Goal: Book appointment/travel/reservation

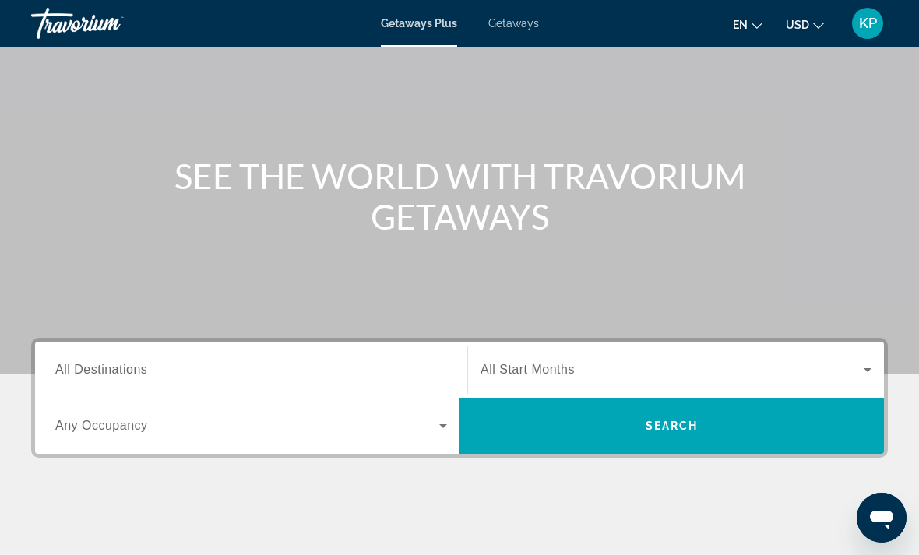
click at [408, 364] on input "Destination All Destinations" at bounding box center [251, 370] width 392 height 19
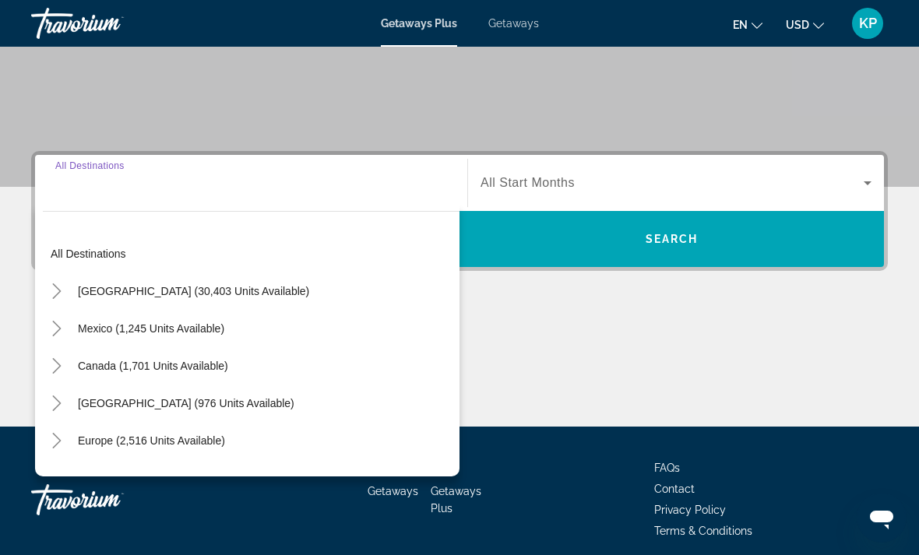
scroll to position [292, 0]
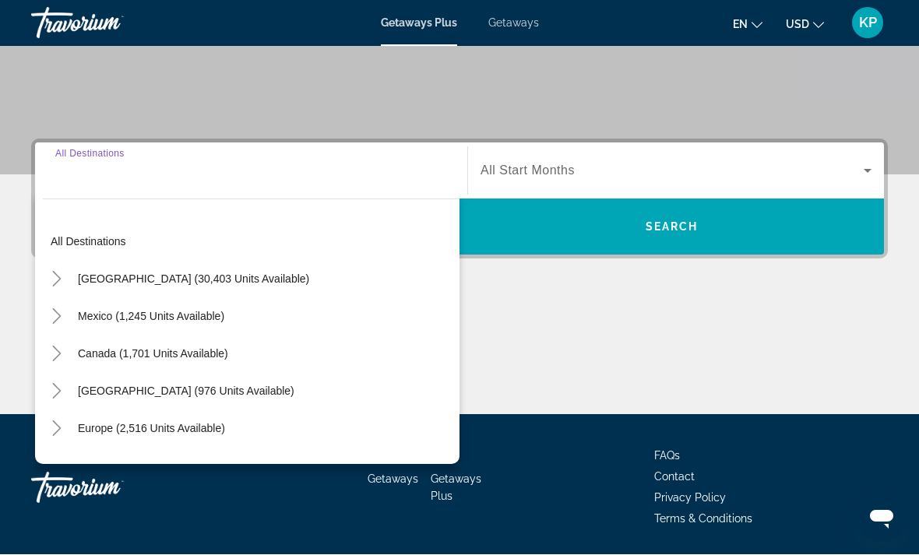
click at [266, 287] on span "Search widget" at bounding box center [193, 279] width 247 height 37
type input "**********"
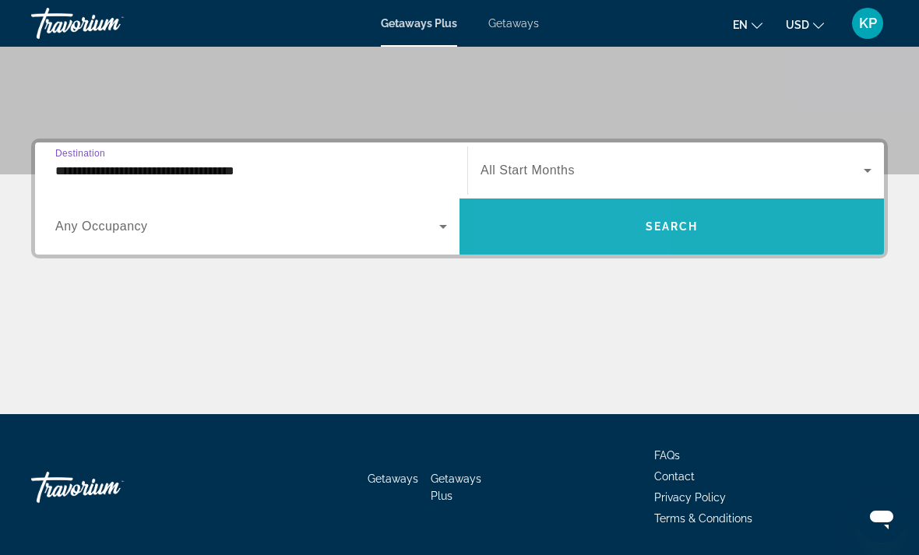
click at [580, 230] on span "Search widget" at bounding box center [671, 226] width 424 height 37
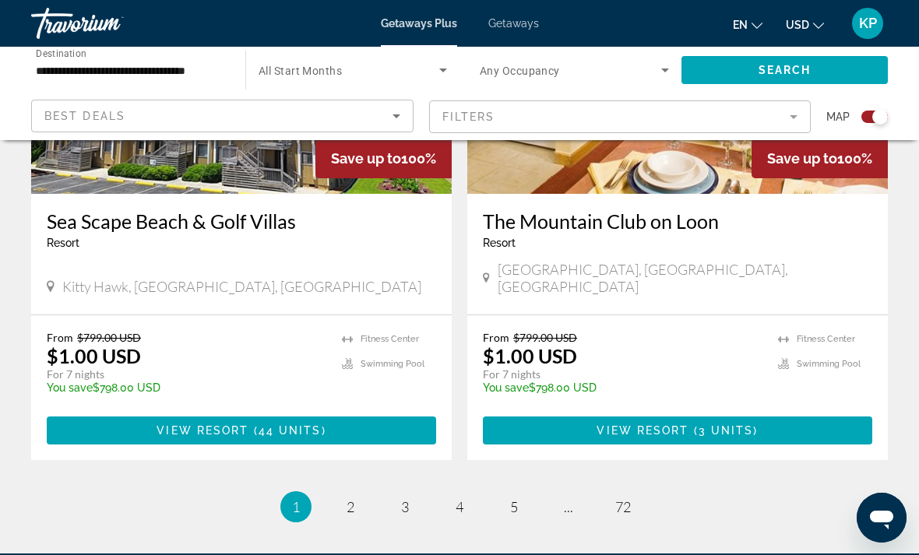
scroll to position [3526, 0]
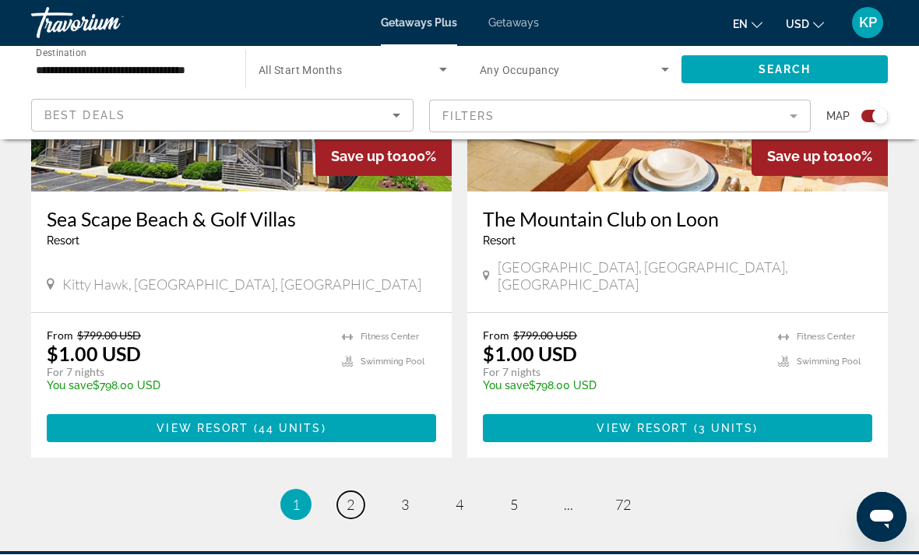
click at [338, 492] on link "page 2" at bounding box center [350, 505] width 27 height 27
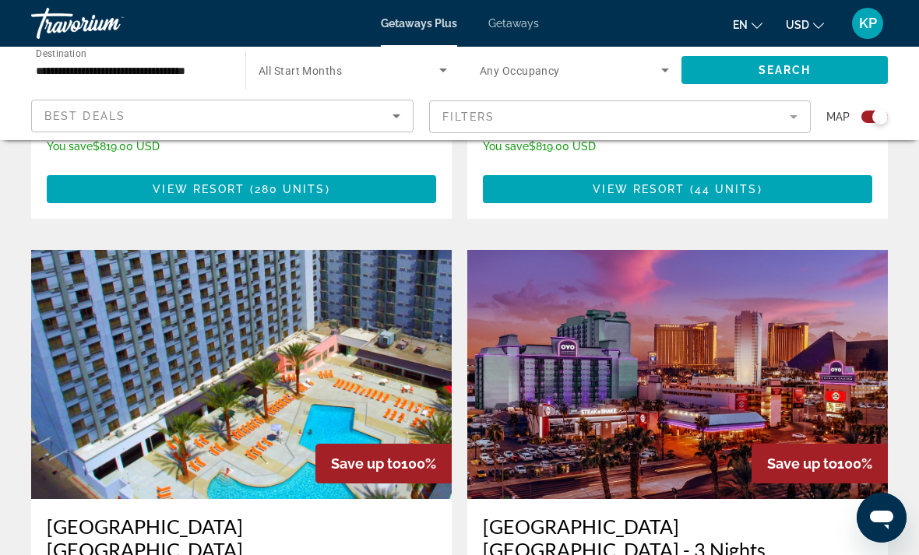
scroll to position [1000, 0]
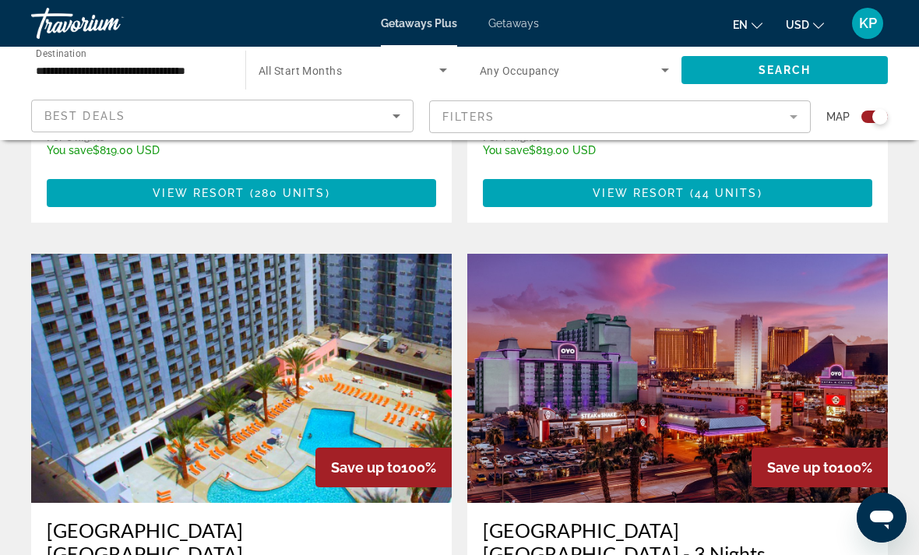
click at [392, 381] on img "Main content" at bounding box center [241, 378] width 420 height 249
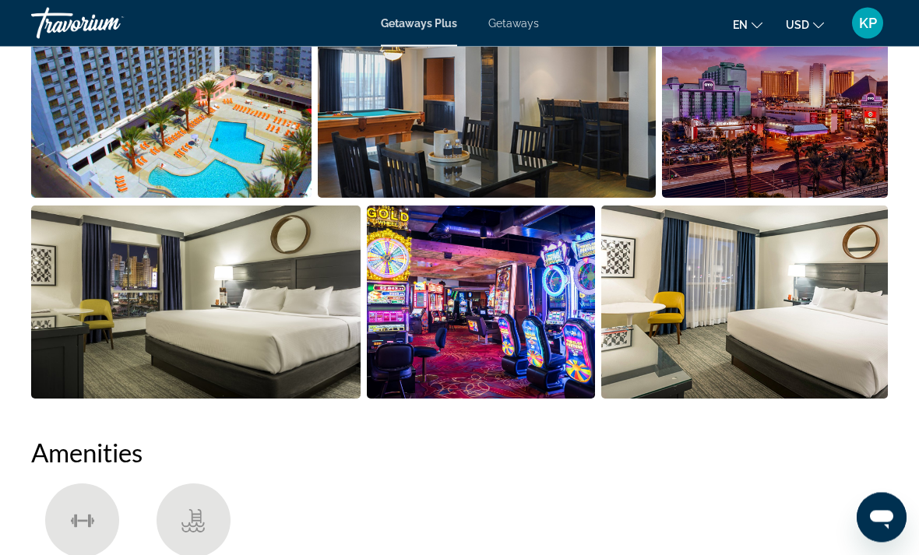
click at [566, 355] on img "Open full-screen image slider" at bounding box center [481, 302] width 228 height 193
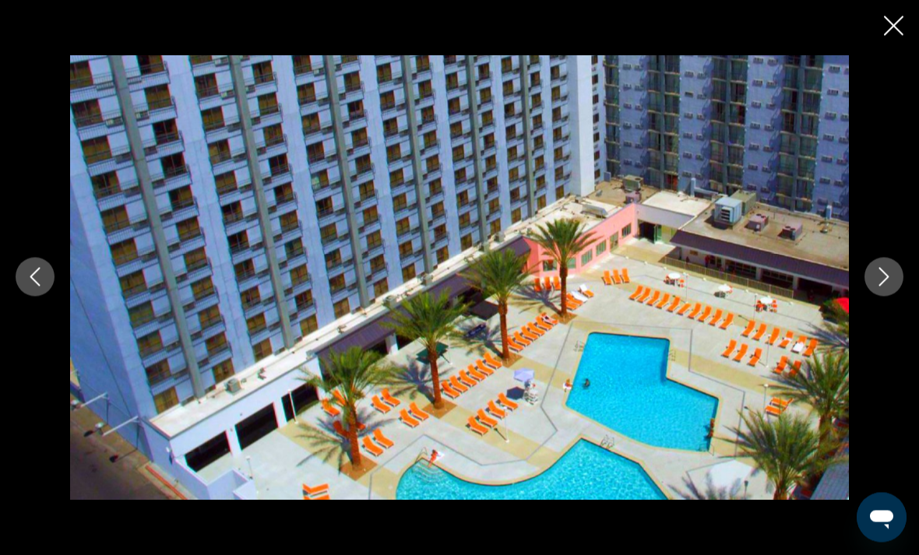
scroll to position [840, 0]
click at [880, 279] on icon "Next image" at bounding box center [883, 277] width 19 height 19
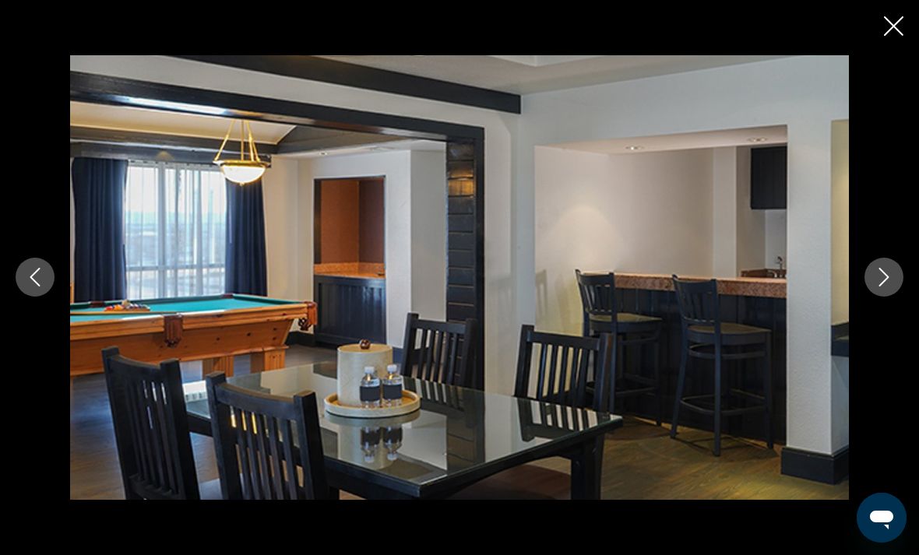
click at [879, 290] on button "Next image" at bounding box center [883, 277] width 39 height 39
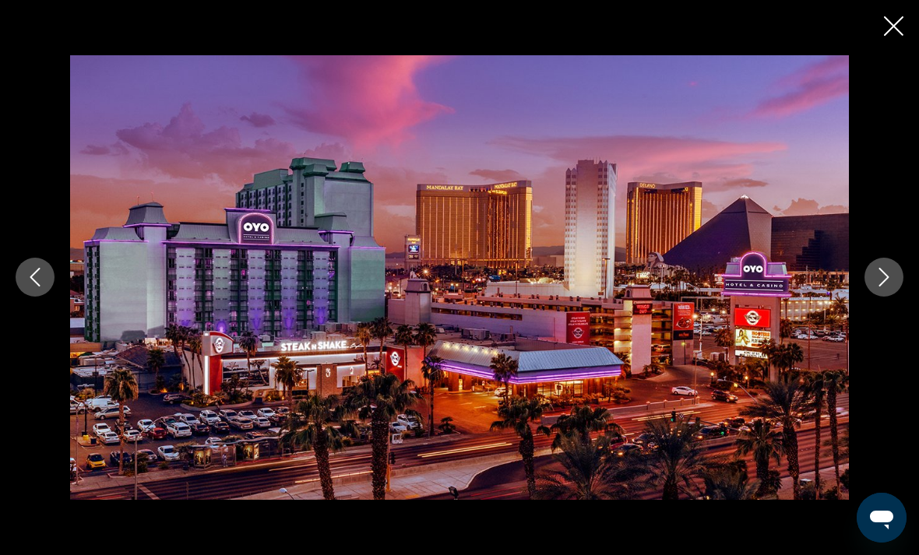
click at [885, 276] on icon "Next image" at bounding box center [883, 277] width 19 height 19
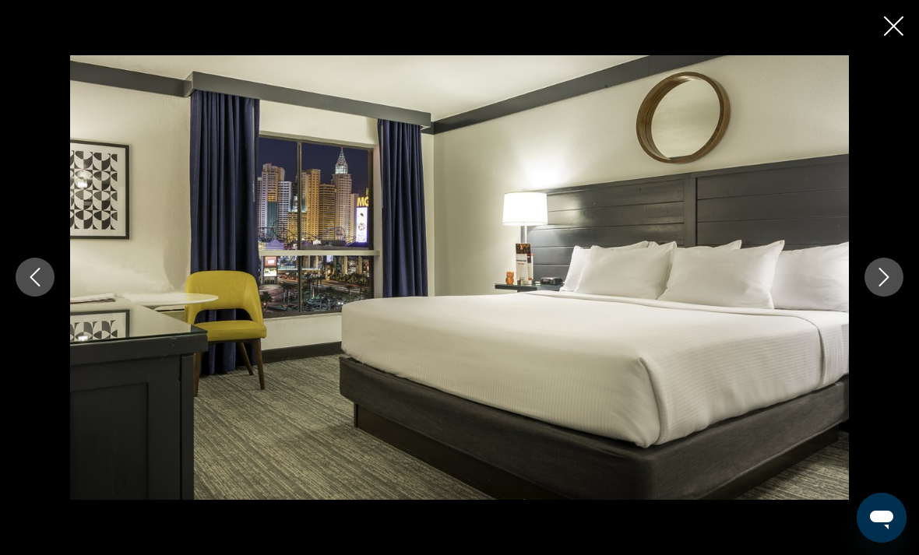
click at [869, 273] on button "Next image" at bounding box center [883, 277] width 39 height 39
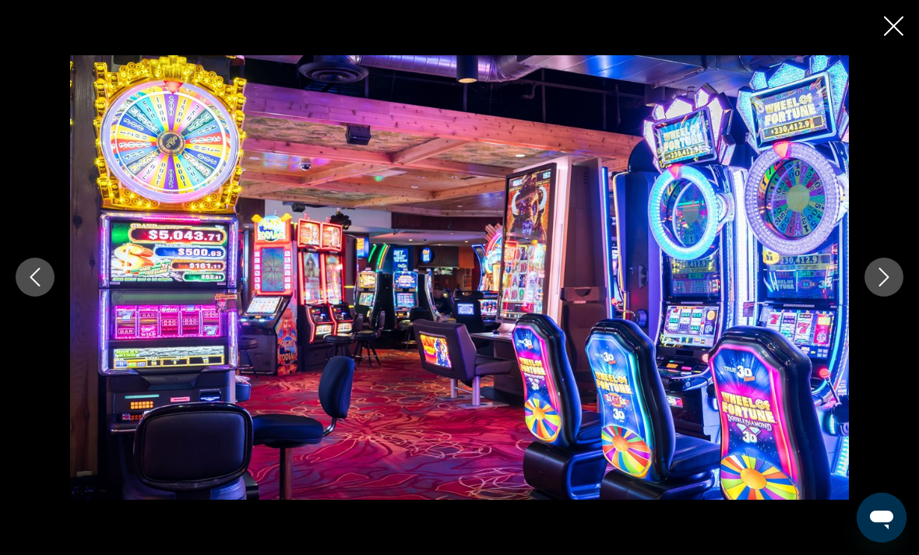
click at [877, 276] on icon "Next image" at bounding box center [883, 277] width 19 height 19
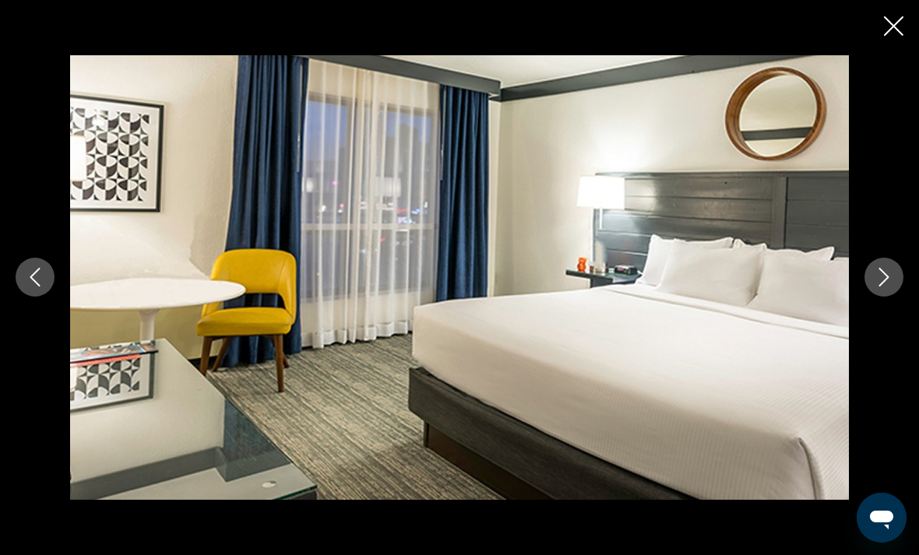
click at [901, 19] on icon "Close slideshow" at bounding box center [893, 25] width 19 height 19
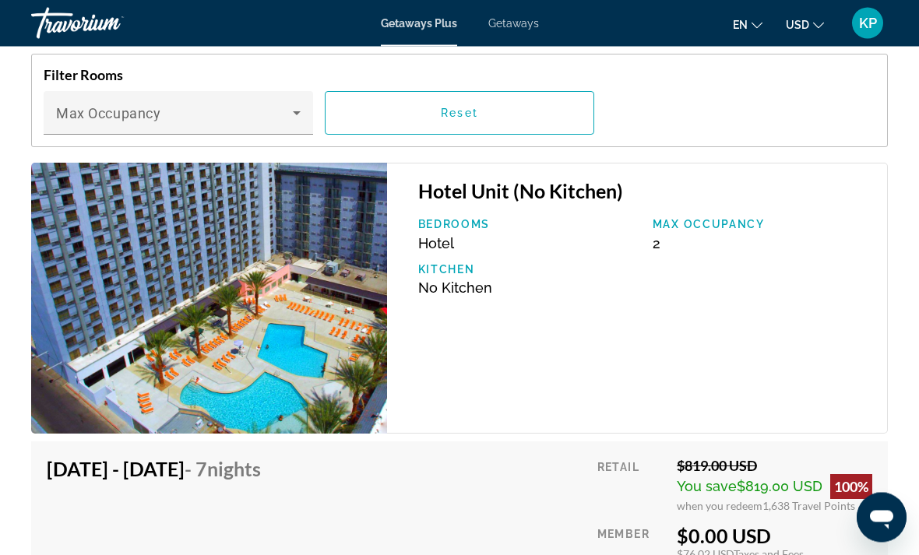
scroll to position [2610, 0]
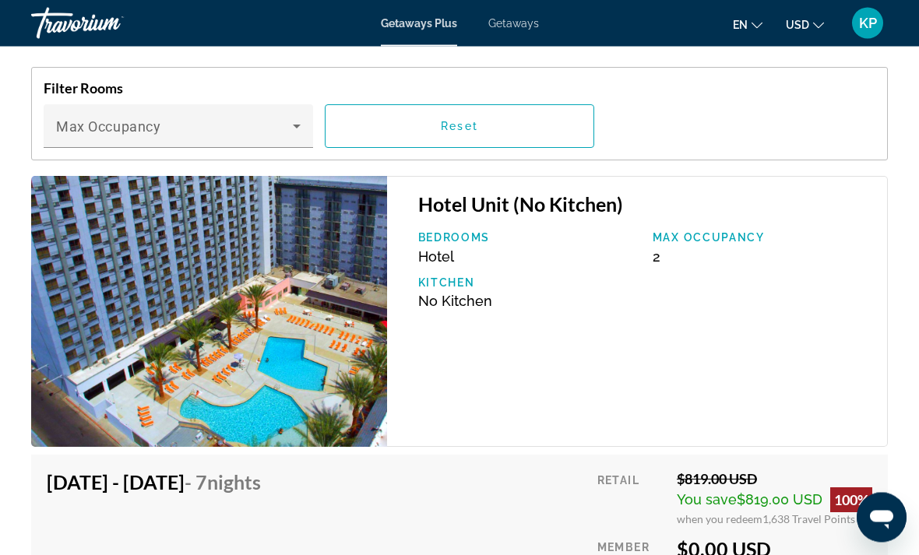
click at [304, 386] on img "Main content" at bounding box center [209, 312] width 356 height 271
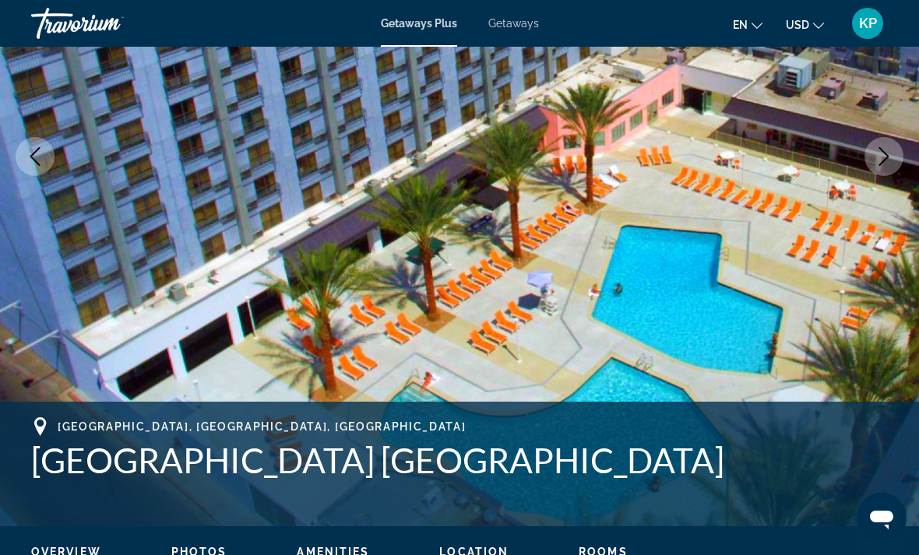
scroll to position [229, 0]
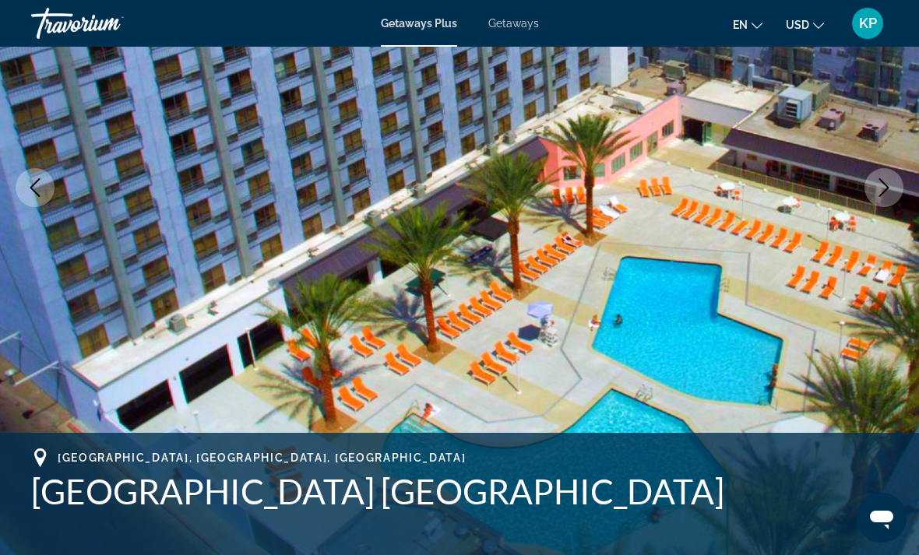
click at [99, 21] on div "Travorium" at bounding box center [109, 23] width 156 height 40
